Goal: Register for event/course

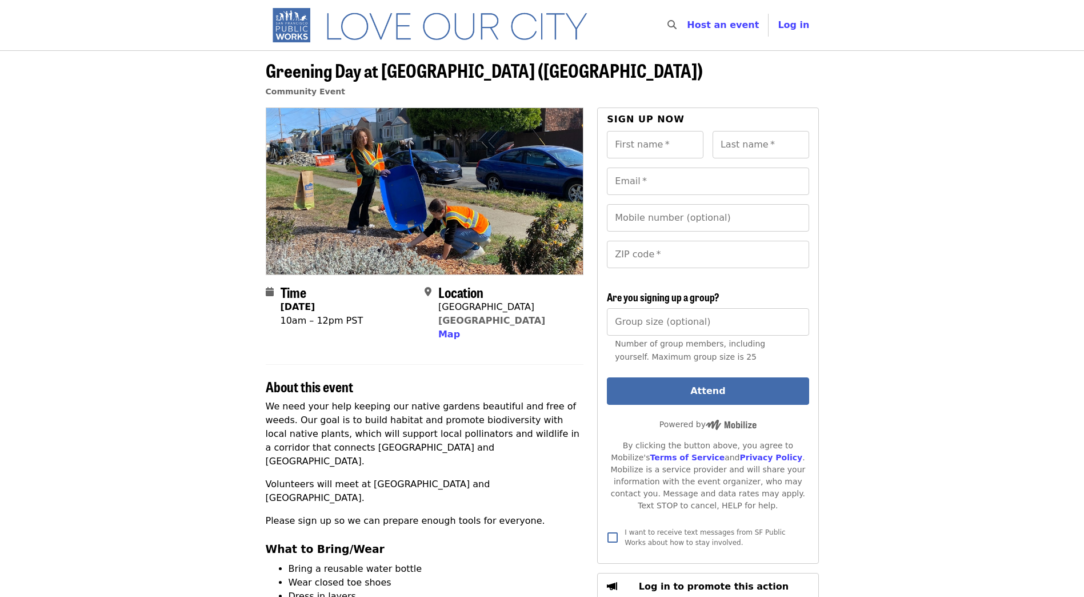
click at [510, 26] on img "Main navigation" at bounding box center [435, 25] width 339 height 37
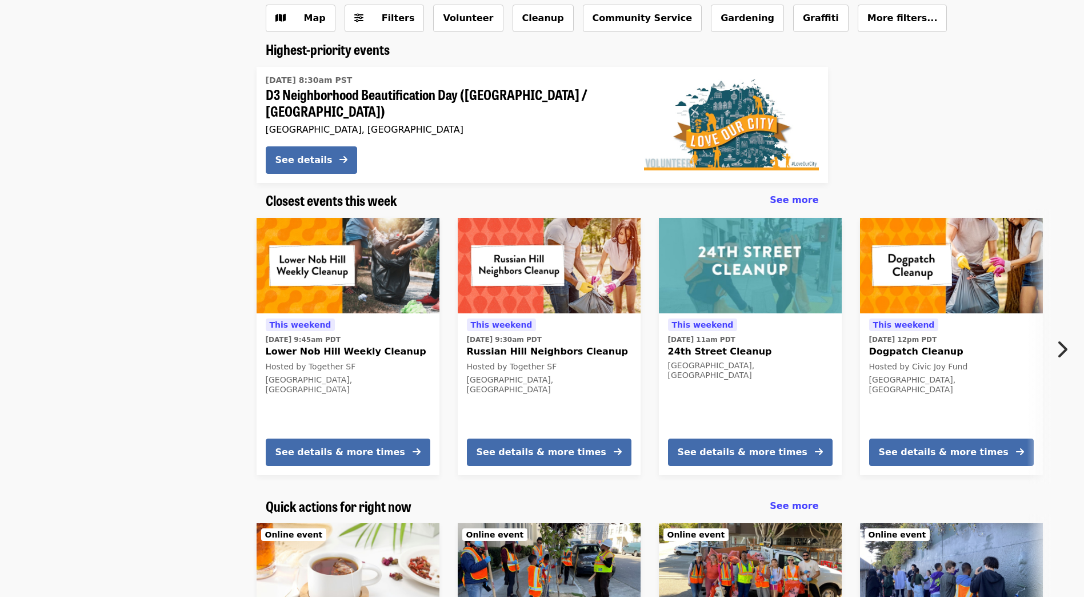
scroll to position [171, 0]
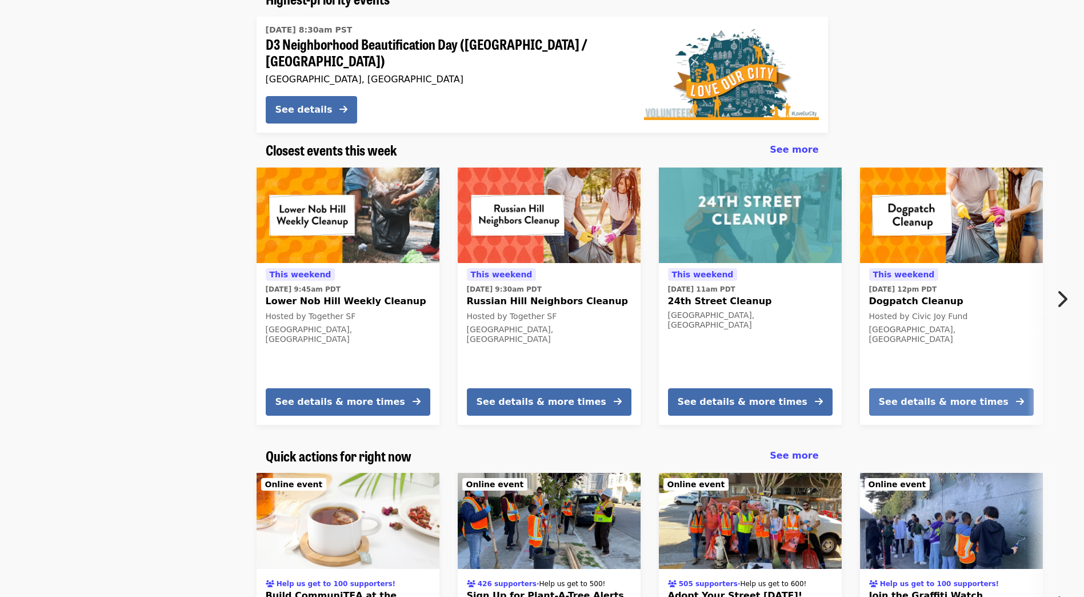
click at [953, 397] on div "See details & more times" at bounding box center [944, 402] width 130 height 14
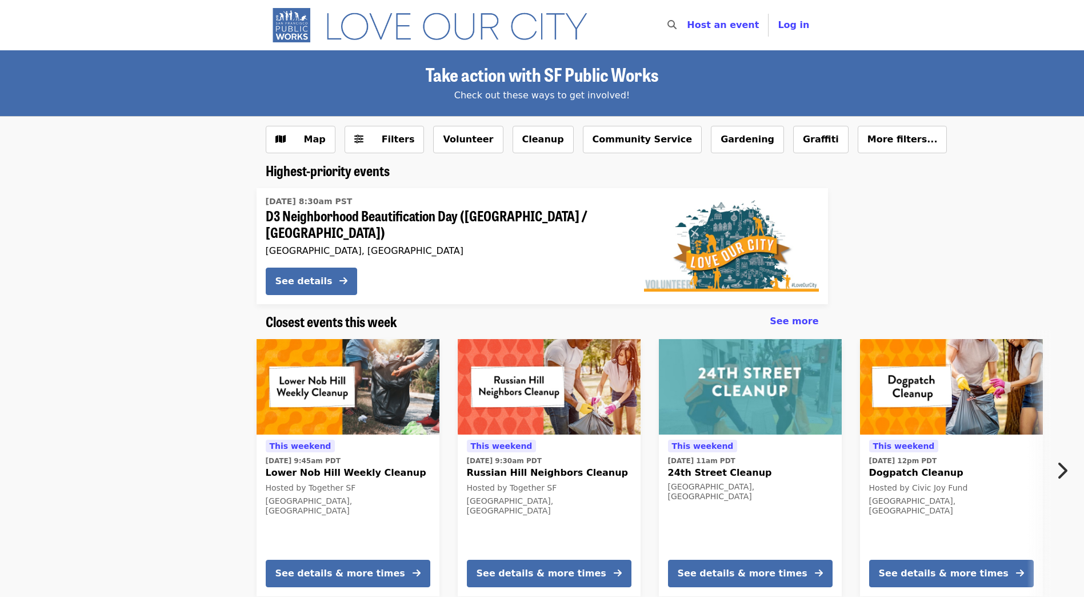
click at [1062, 470] on icon "chevron-right icon" at bounding box center [1061, 470] width 11 height 22
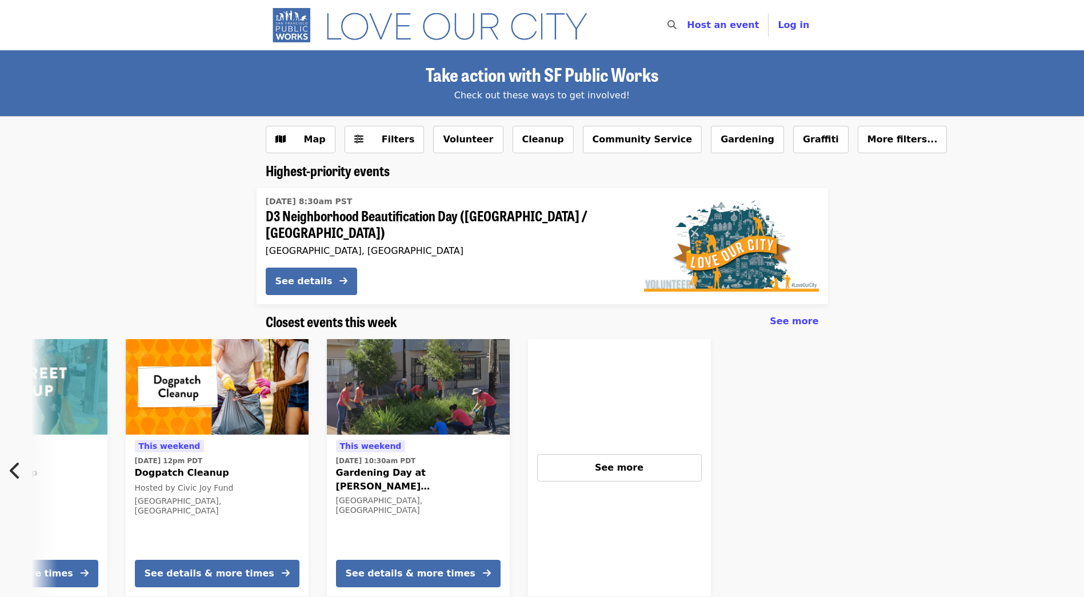
scroll to position [0, 736]
click at [595, 463] on div "See more" at bounding box center [619, 468] width 145 height 14
